Goal: Task Accomplishment & Management: Complete application form

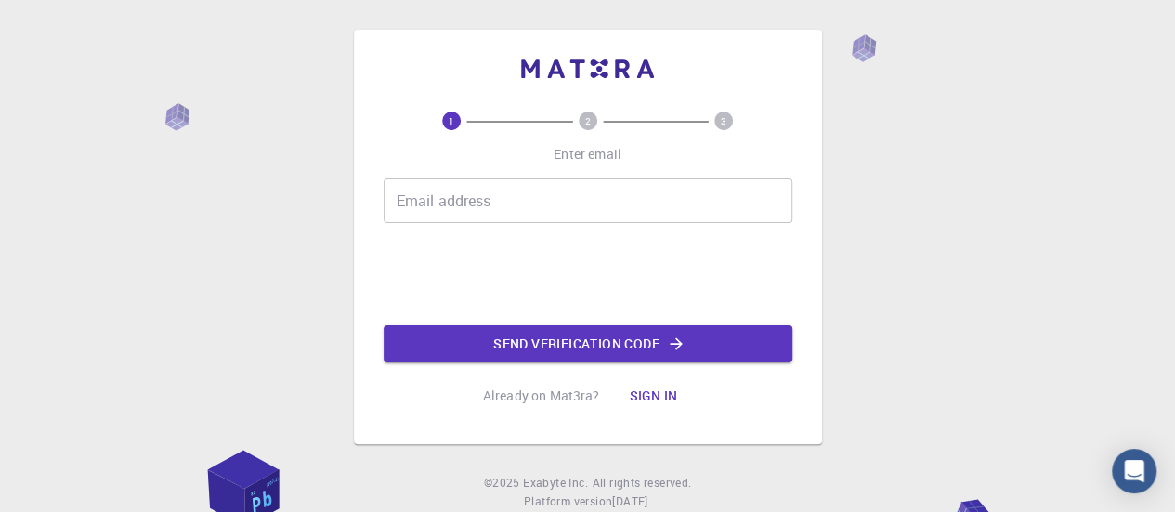
click at [475, 205] on input "Email address" at bounding box center [588, 200] width 409 height 45
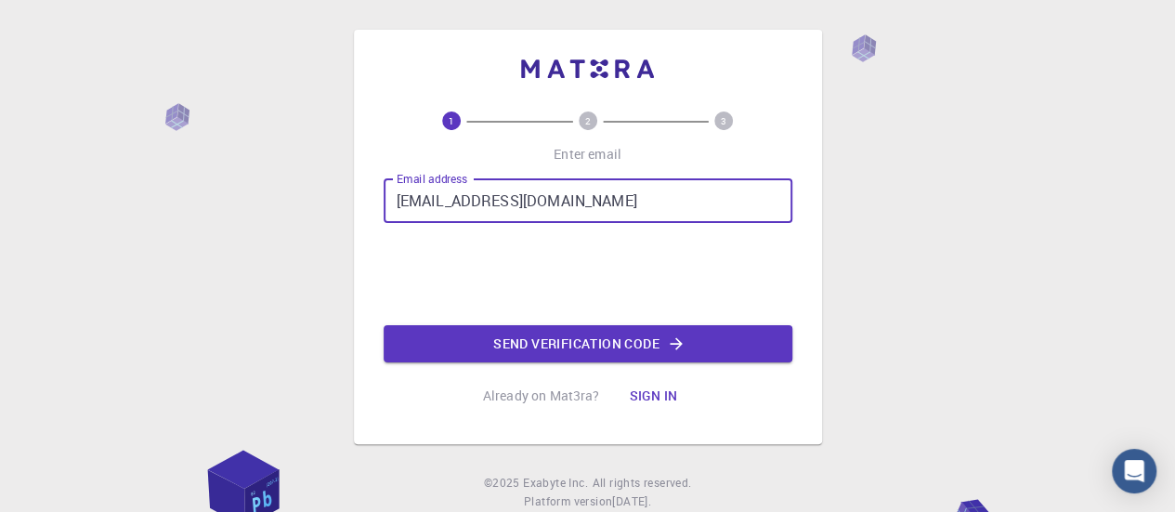
type input "[EMAIL_ADDRESS][DOMAIN_NAME]"
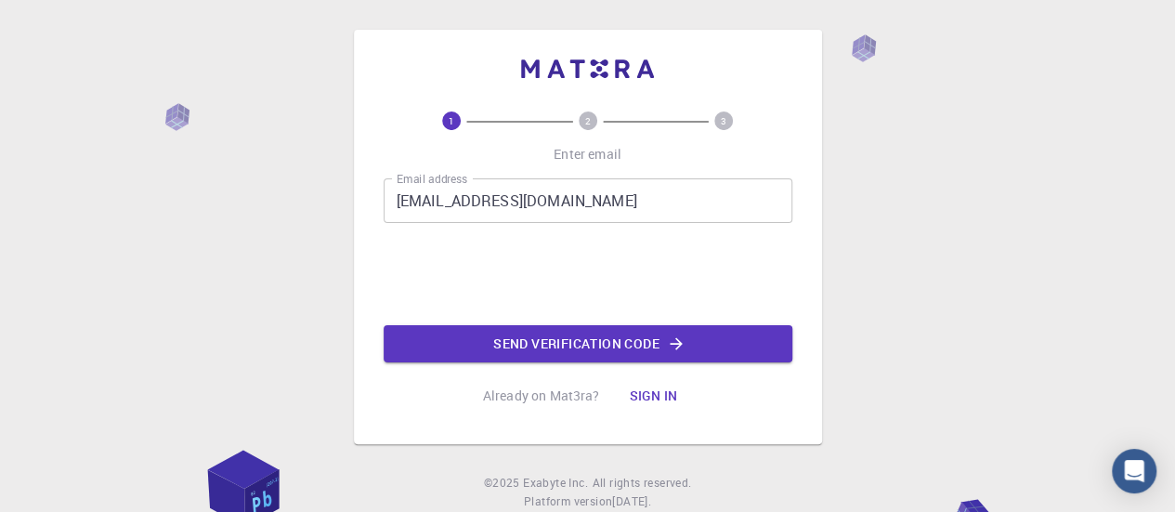
click at [468, 324] on div "Email address [EMAIL_ADDRESS][DOMAIN_NAME] Email address 0cAFcWeA6W8mm11a1ovgma…" at bounding box center [588, 270] width 409 height 184
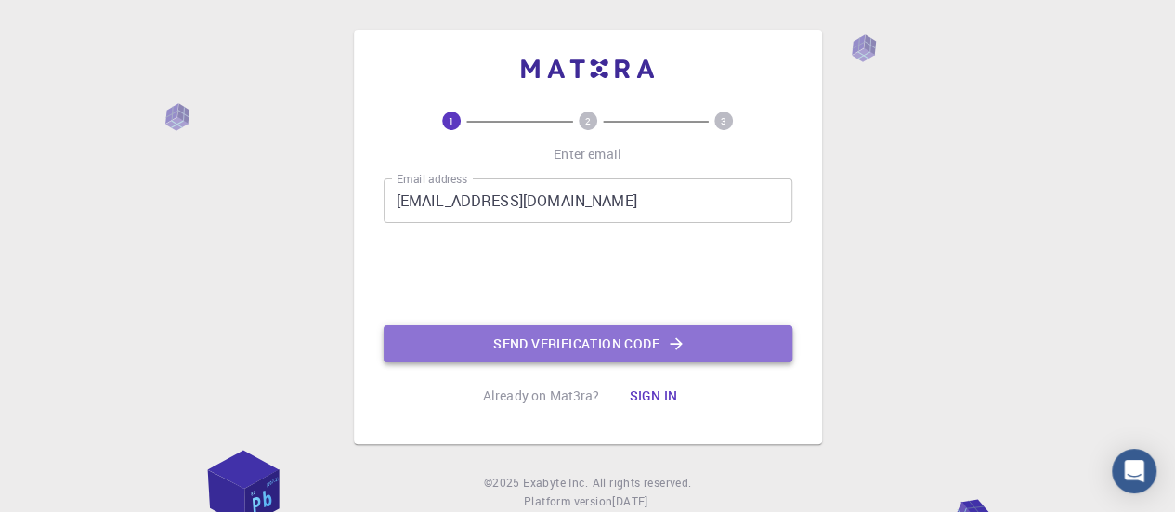
click at [477, 346] on button "Send verification code" at bounding box center [588, 343] width 409 height 37
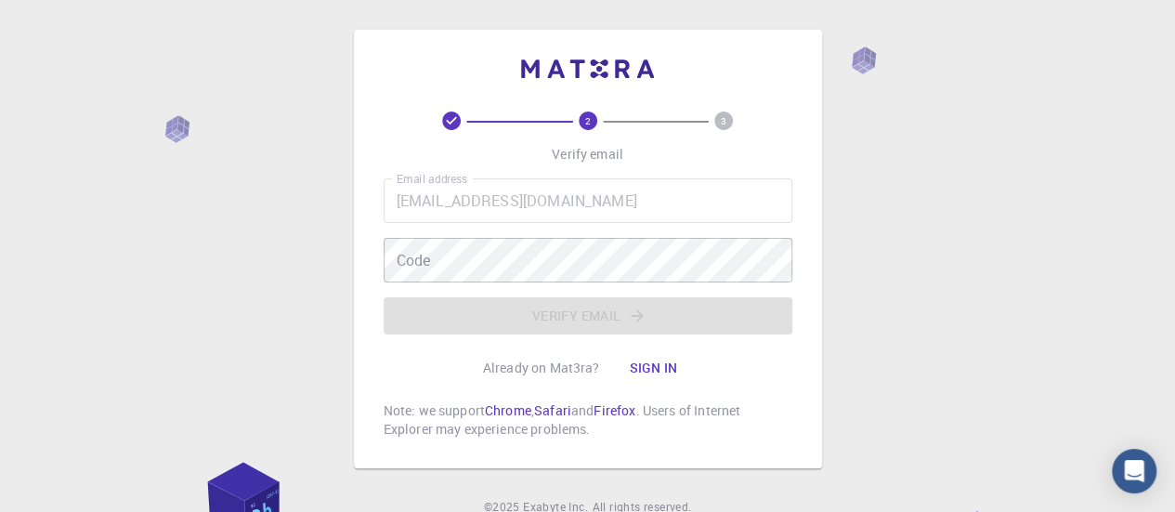
click at [982, 358] on div "2 3 Verify email Email address [EMAIL_ADDRESS][DOMAIN_NAME] Email address Code …" at bounding box center [587, 295] width 1175 height 591
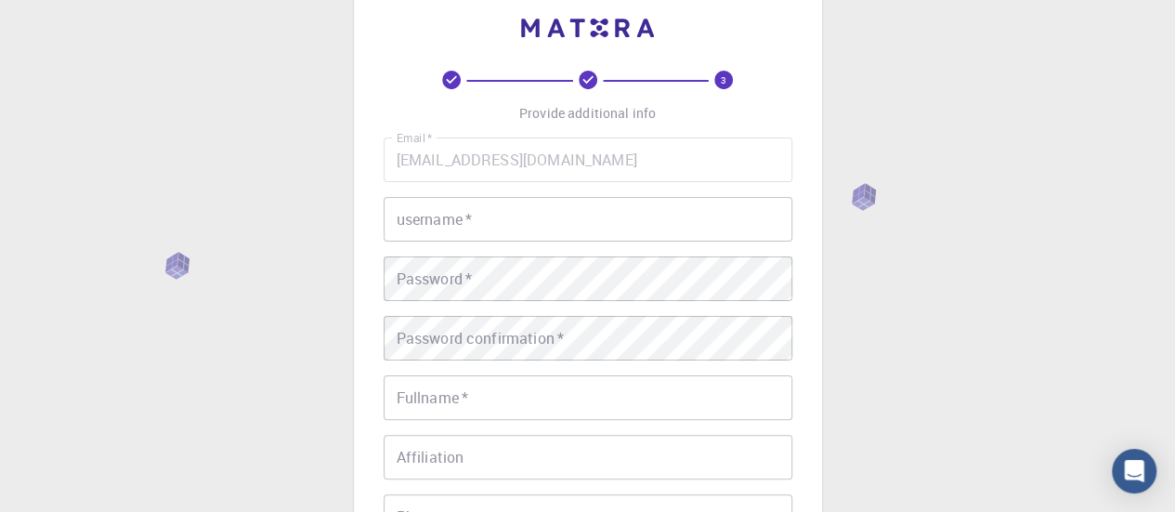
scroll to position [35, 0]
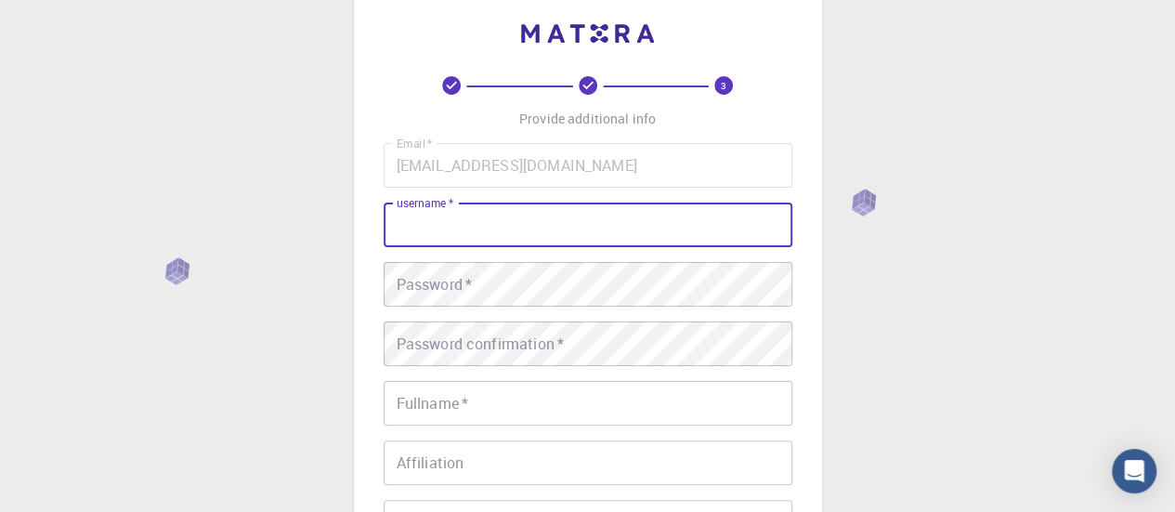
click at [643, 217] on input "username   *" at bounding box center [588, 224] width 409 height 45
type input "[PERSON_NAME]"
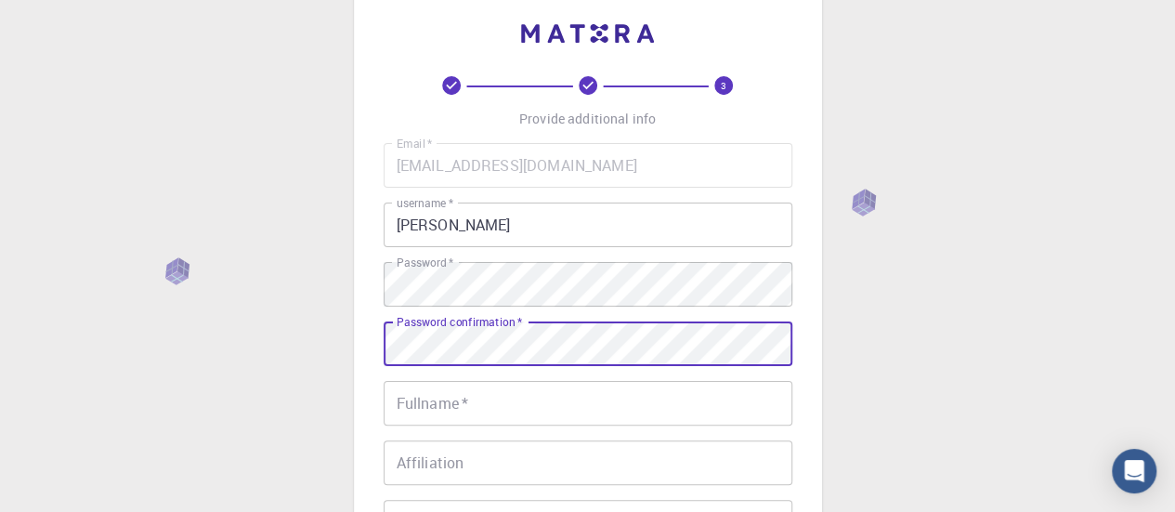
scroll to position [184, 0]
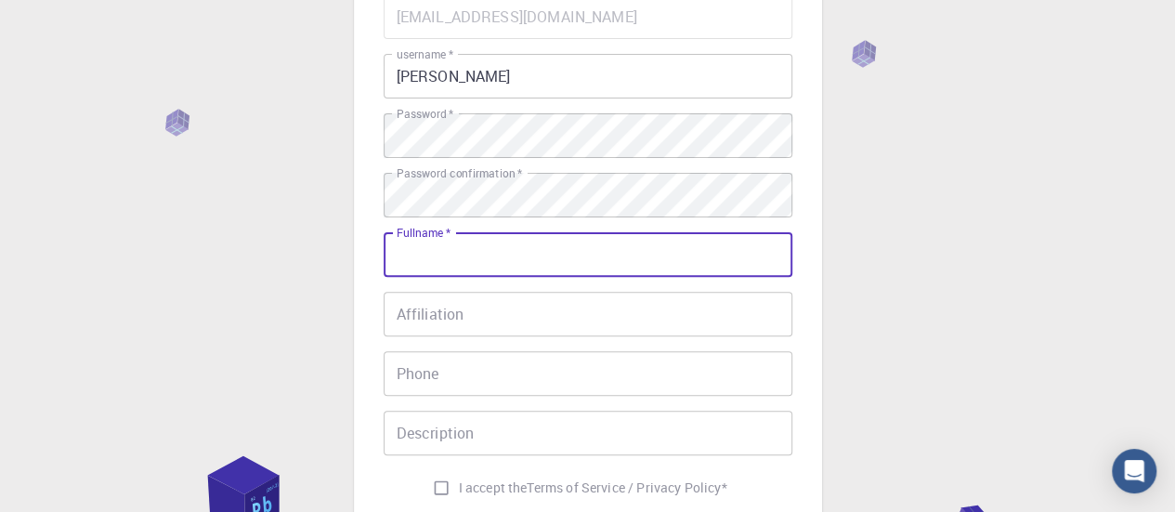
click at [621, 248] on input "Fullname   *" at bounding box center [588, 254] width 409 height 45
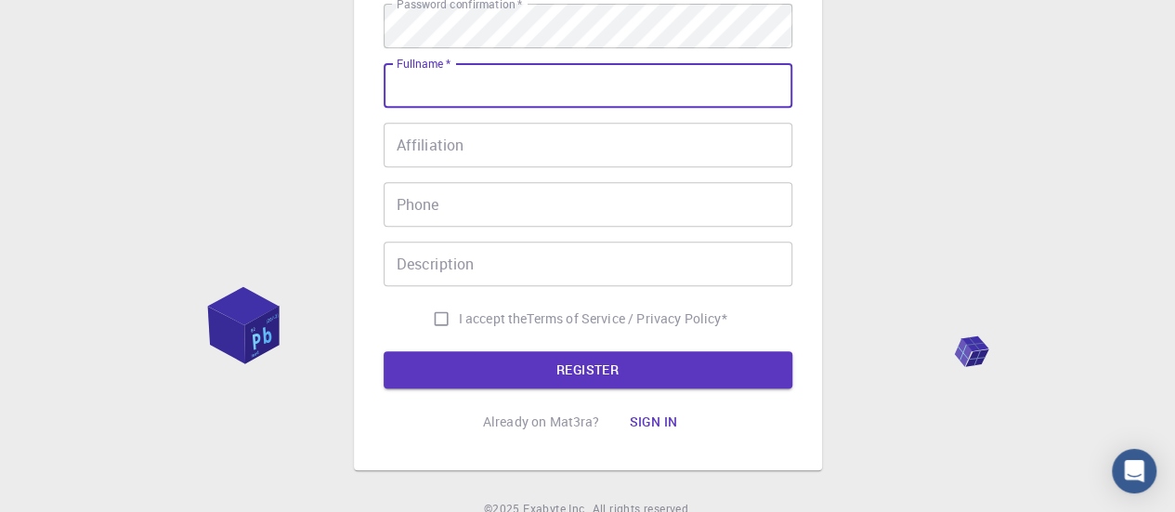
scroll to position [258, 0]
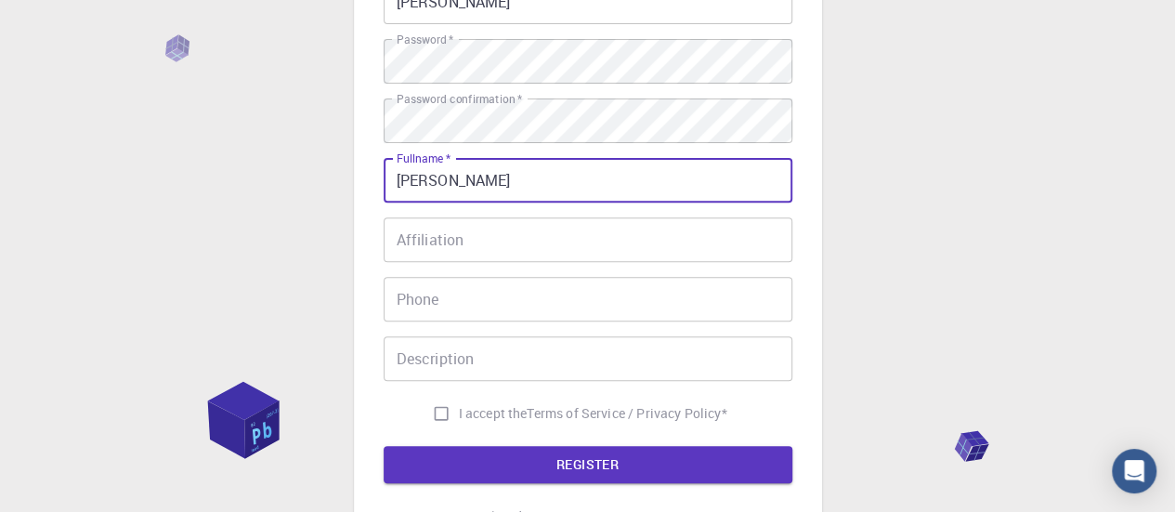
type input "[PERSON_NAME]"
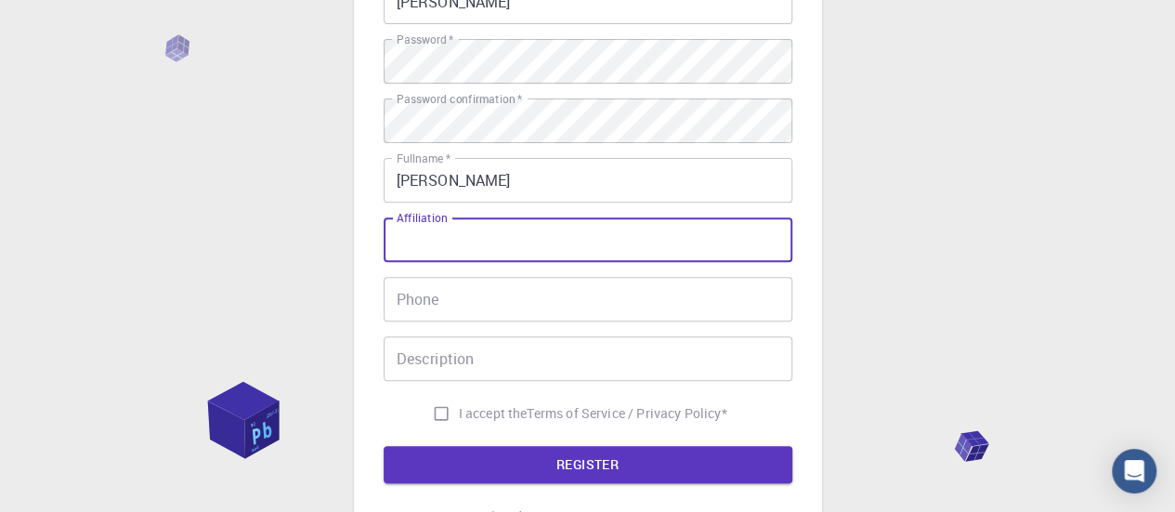
click at [603, 252] on input "Affiliation" at bounding box center [588, 239] width 409 height 45
type input "student"
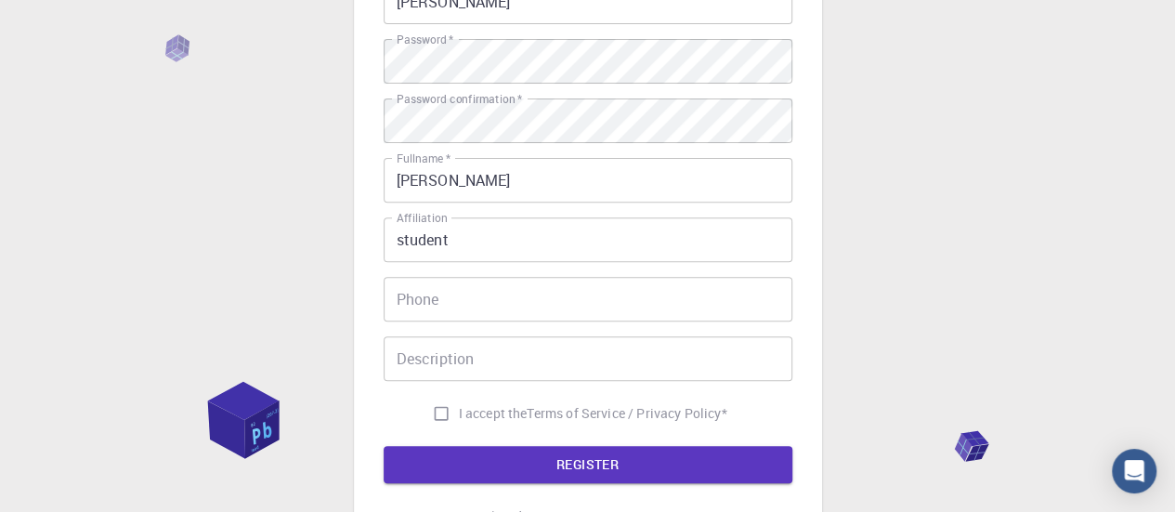
click at [596, 275] on div "Email   * [EMAIL_ADDRESS][DOMAIN_NAME] Email   * username   * [PERSON_NAME] use…" at bounding box center [588, 175] width 409 height 511
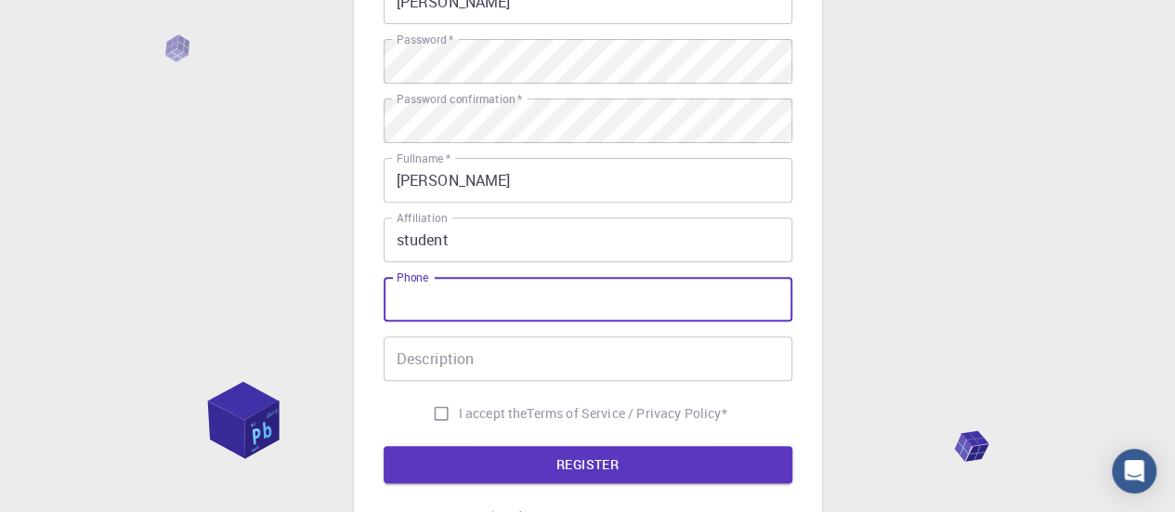
click at [591, 285] on input "Phone" at bounding box center [588, 299] width 409 height 45
type input "9818047711"
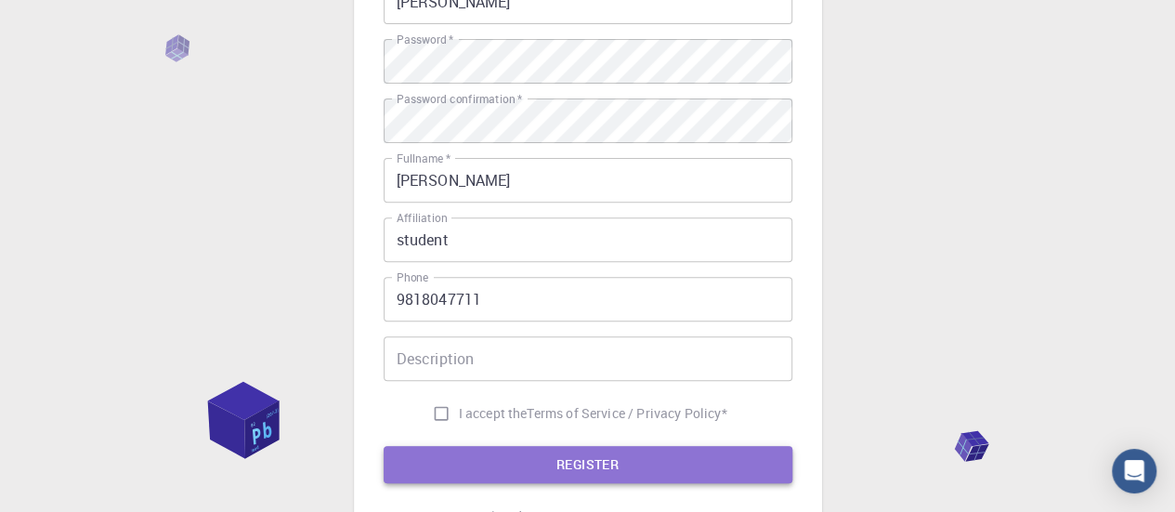
click at [612, 449] on button "REGISTER" at bounding box center [588, 464] width 409 height 37
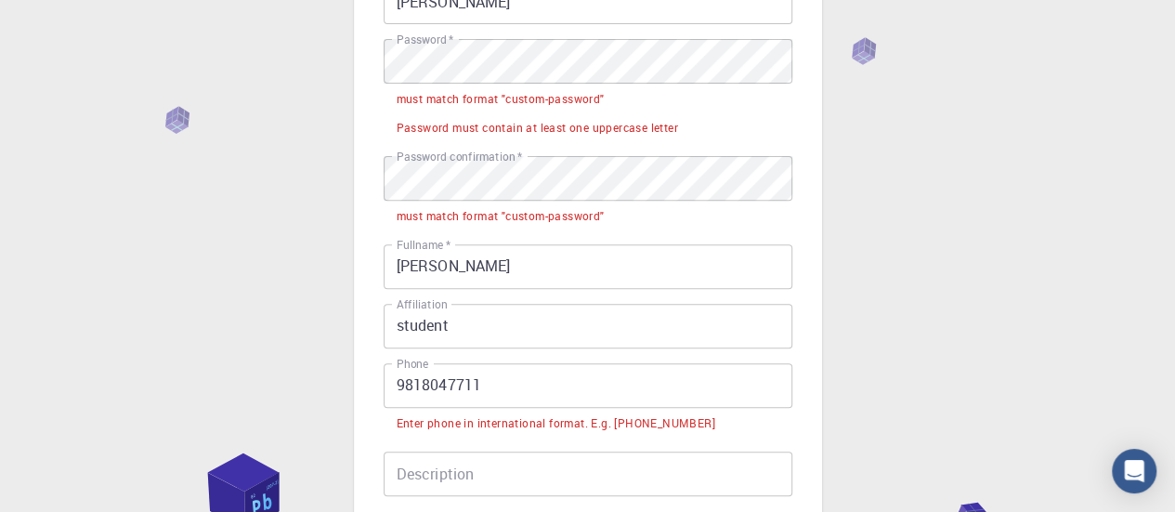
scroll to position [579, 0]
